Goal: Task Accomplishment & Management: Use online tool/utility

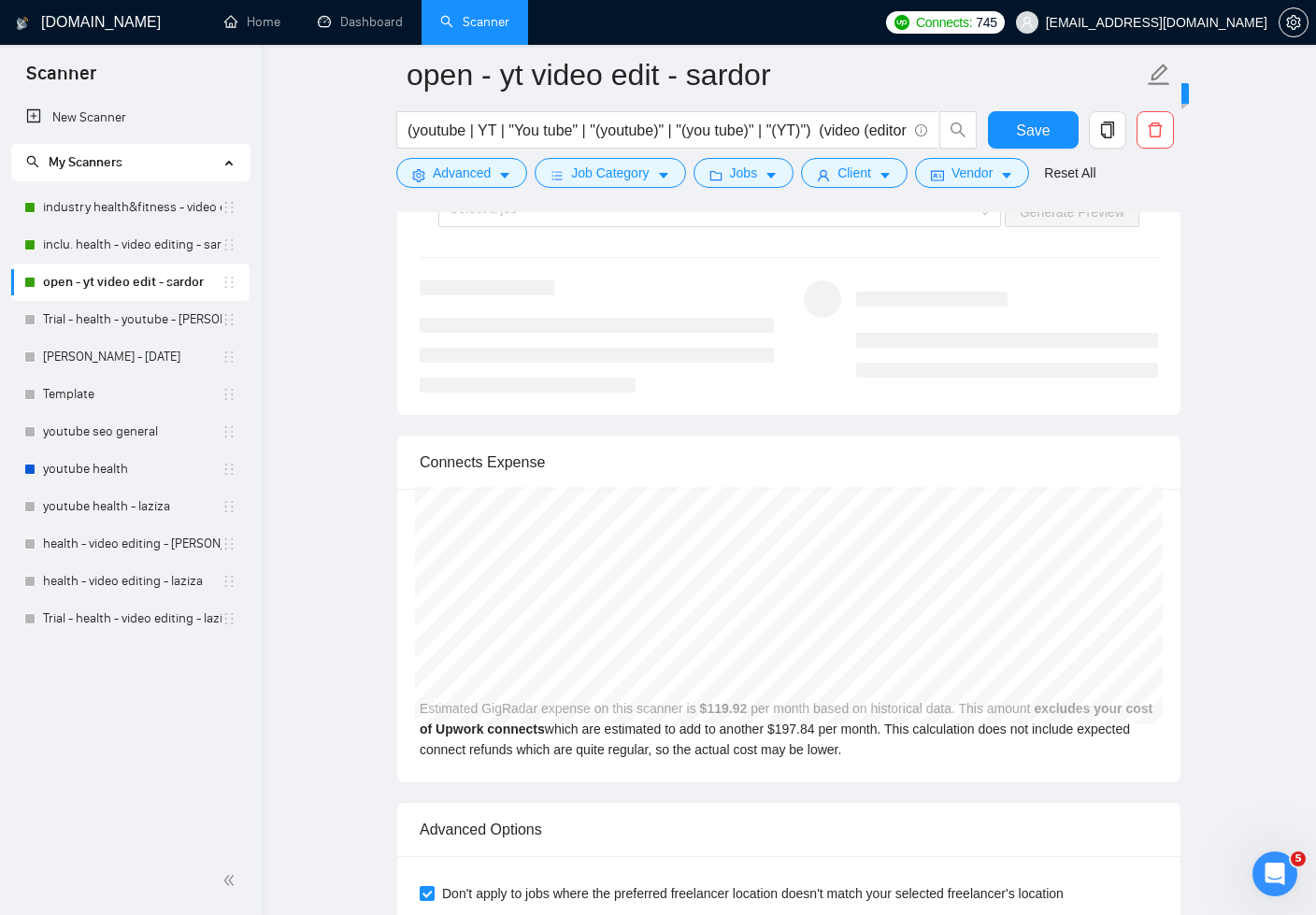
scroll to position [5716, 0]
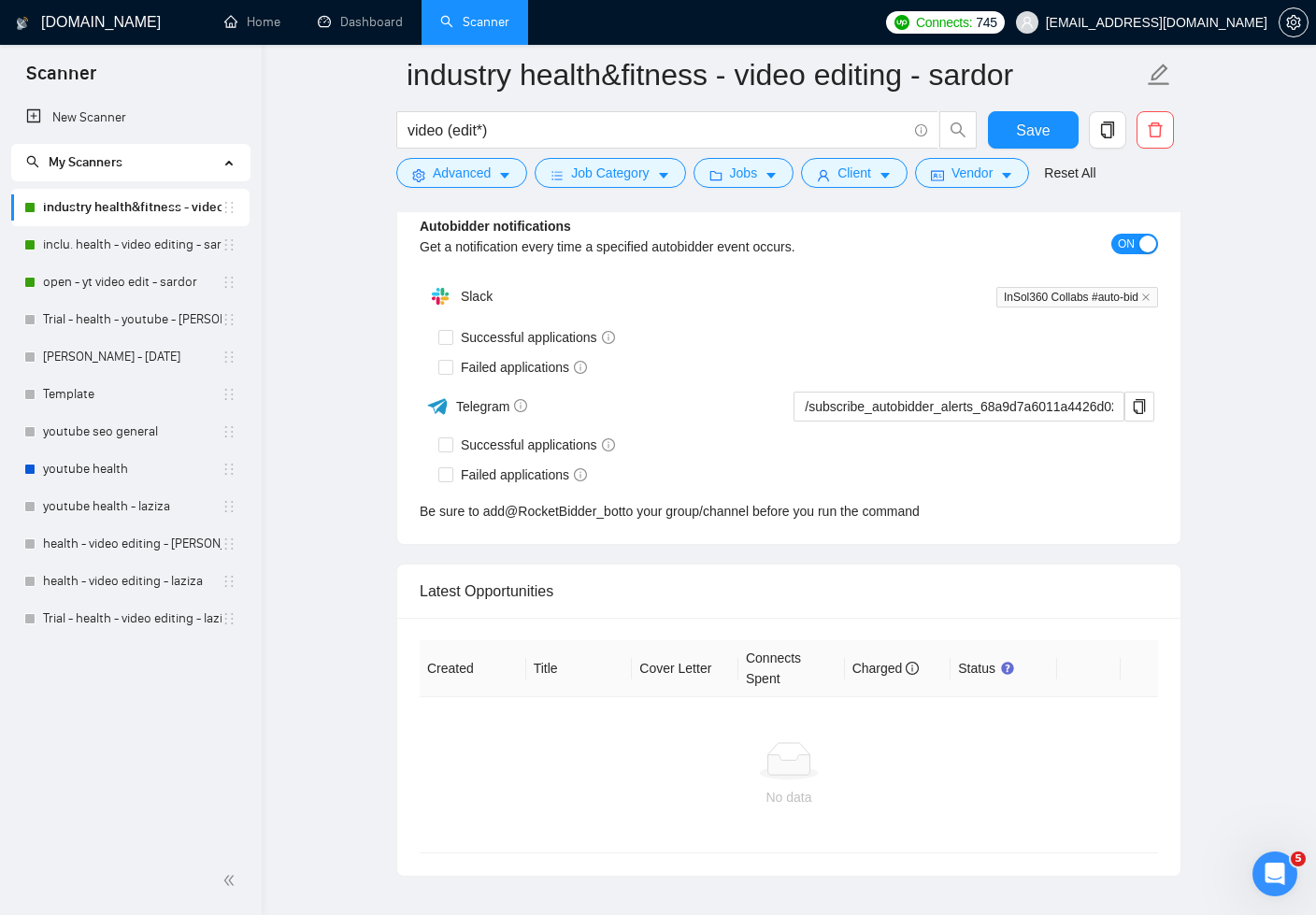
scroll to position [5620, 0]
